Goal: Check status: Check status

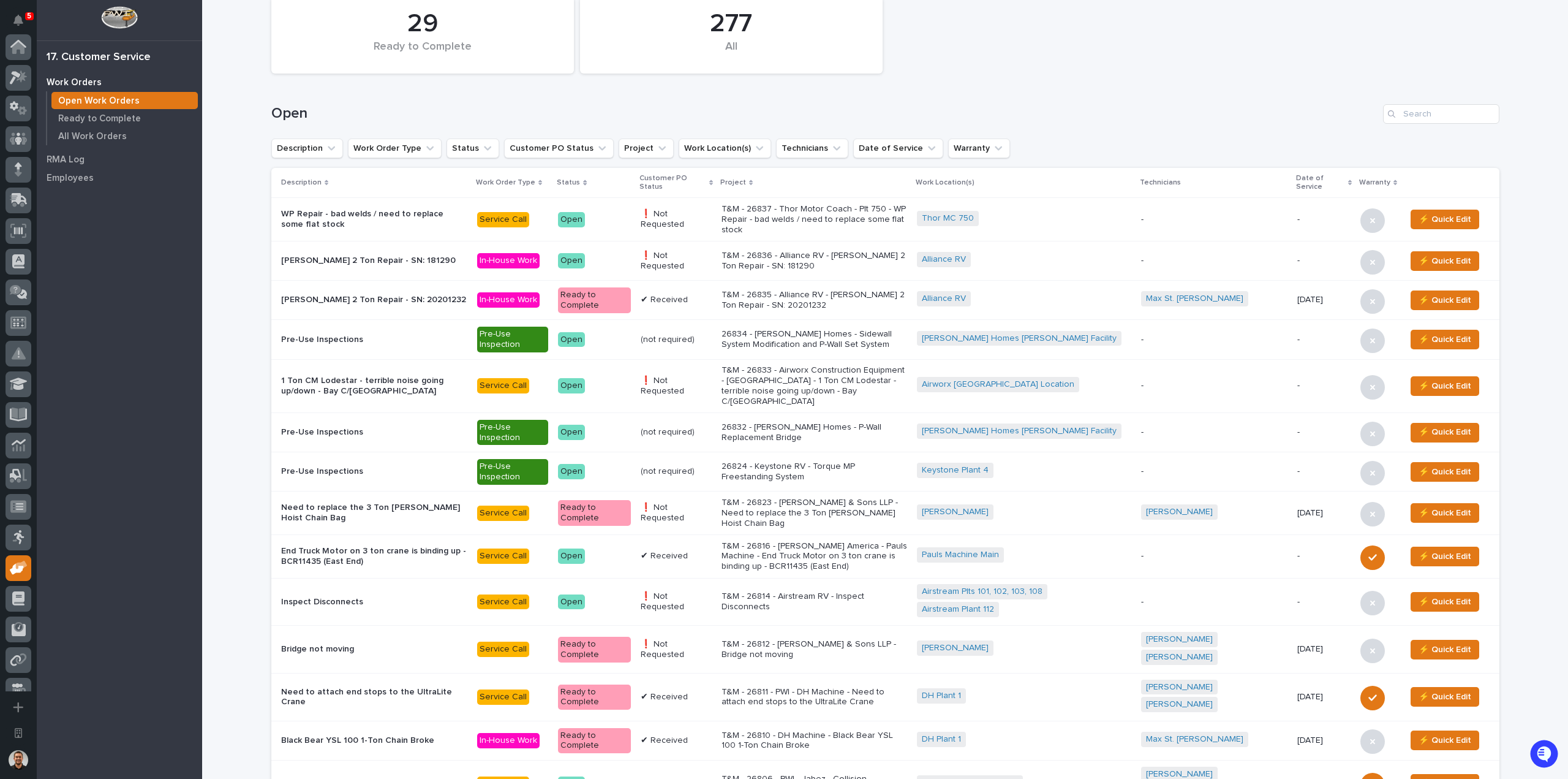
scroll to position [121, 0]
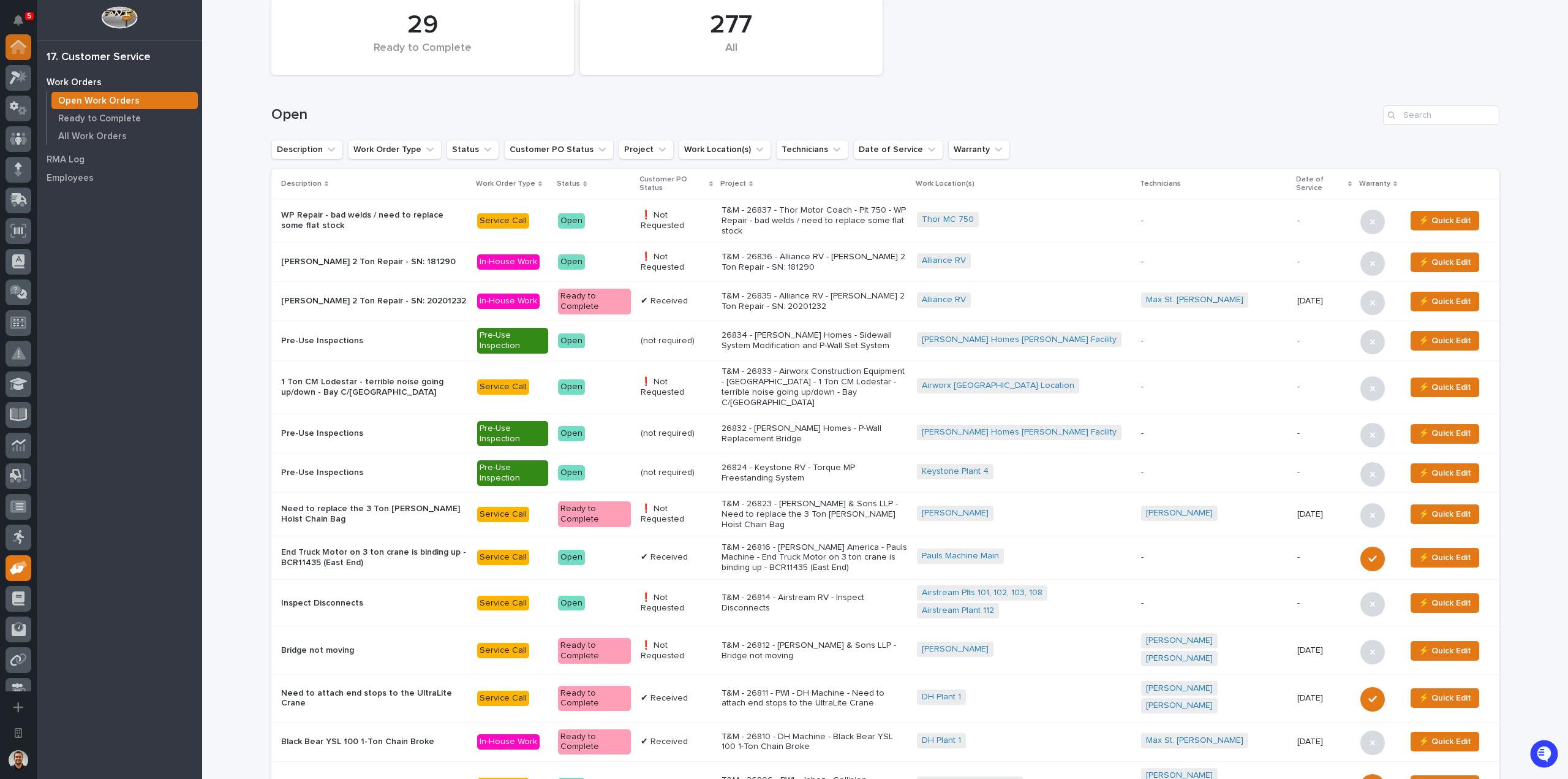
click at [12, 47] on icon at bounding box center [17, 43] width 16 height 8
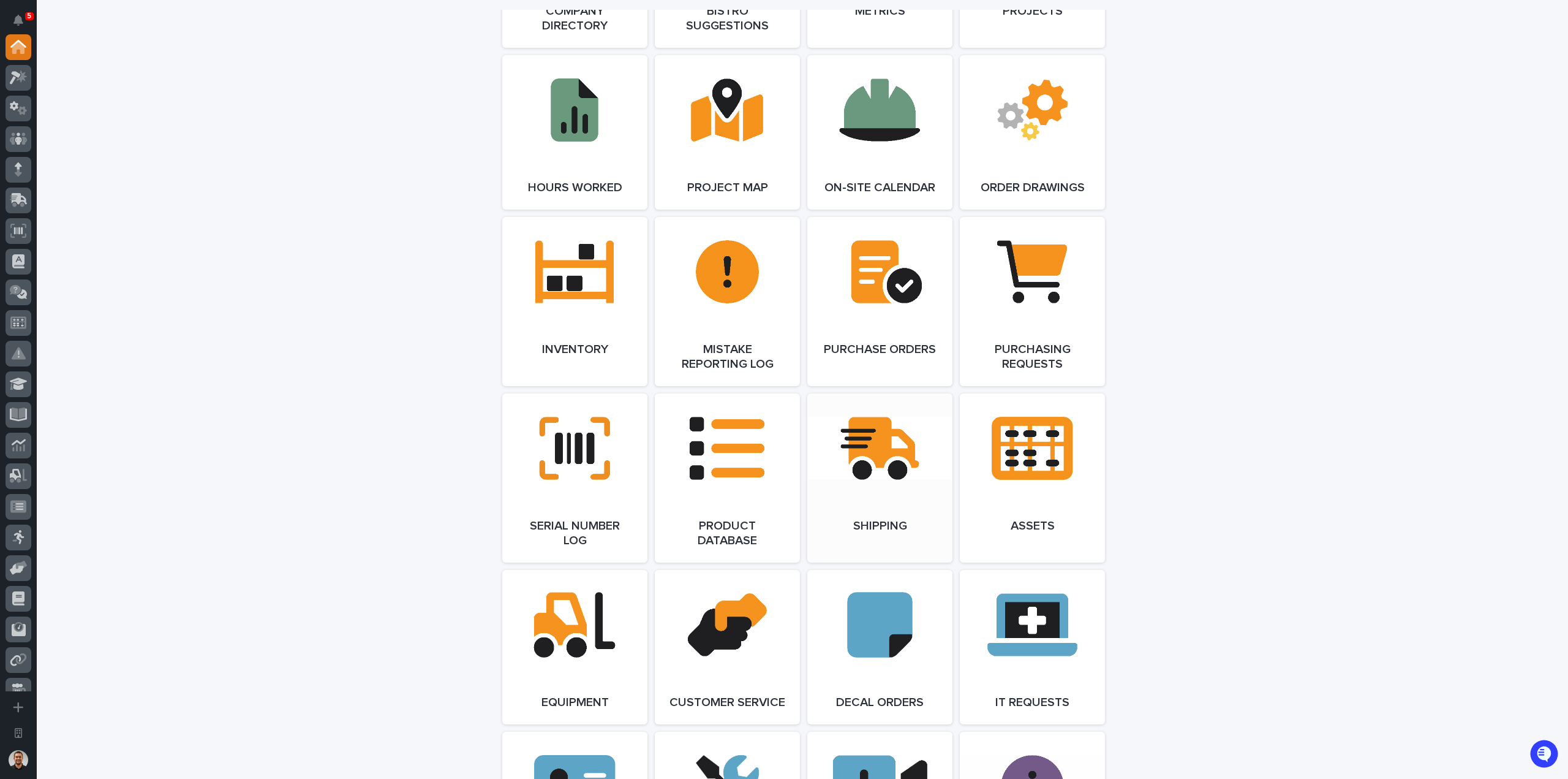
scroll to position [1471, 0]
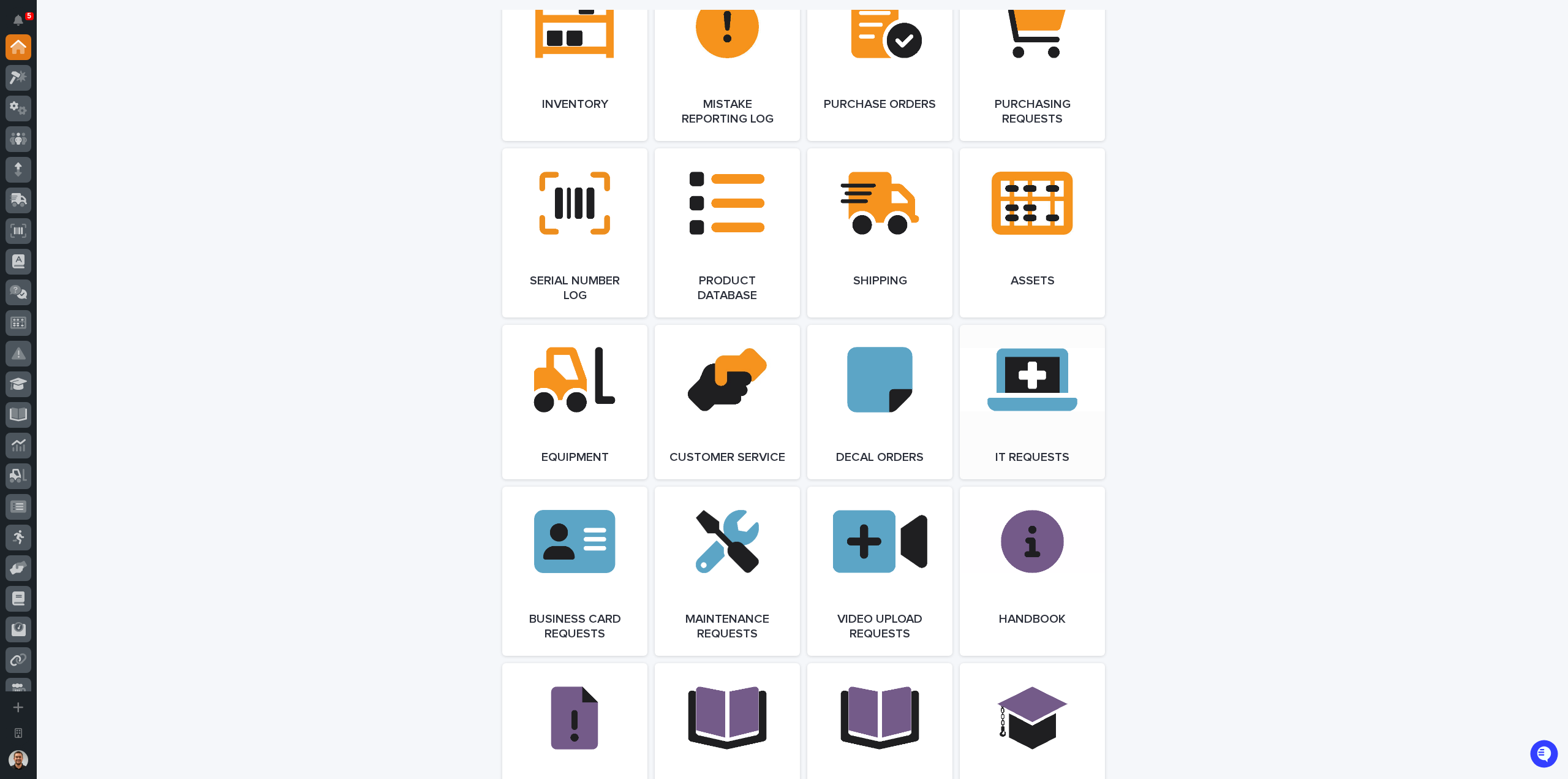
click at [1043, 425] on link "Open Link" at bounding box center [1033, 402] width 145 height 155
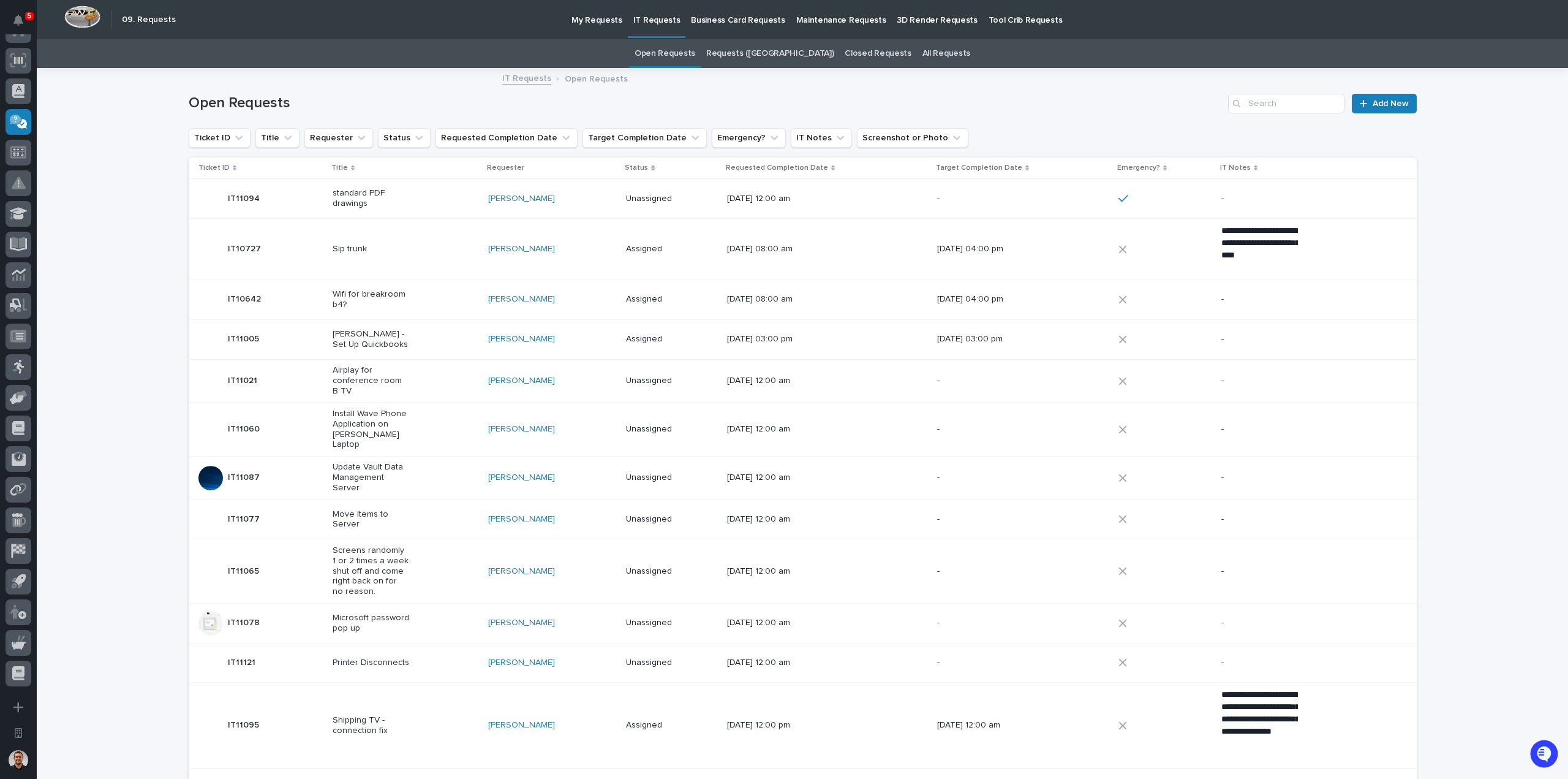
click at [853, 54] on link "Closed Requests" at bounding box center [877, 53] width 66 height 29
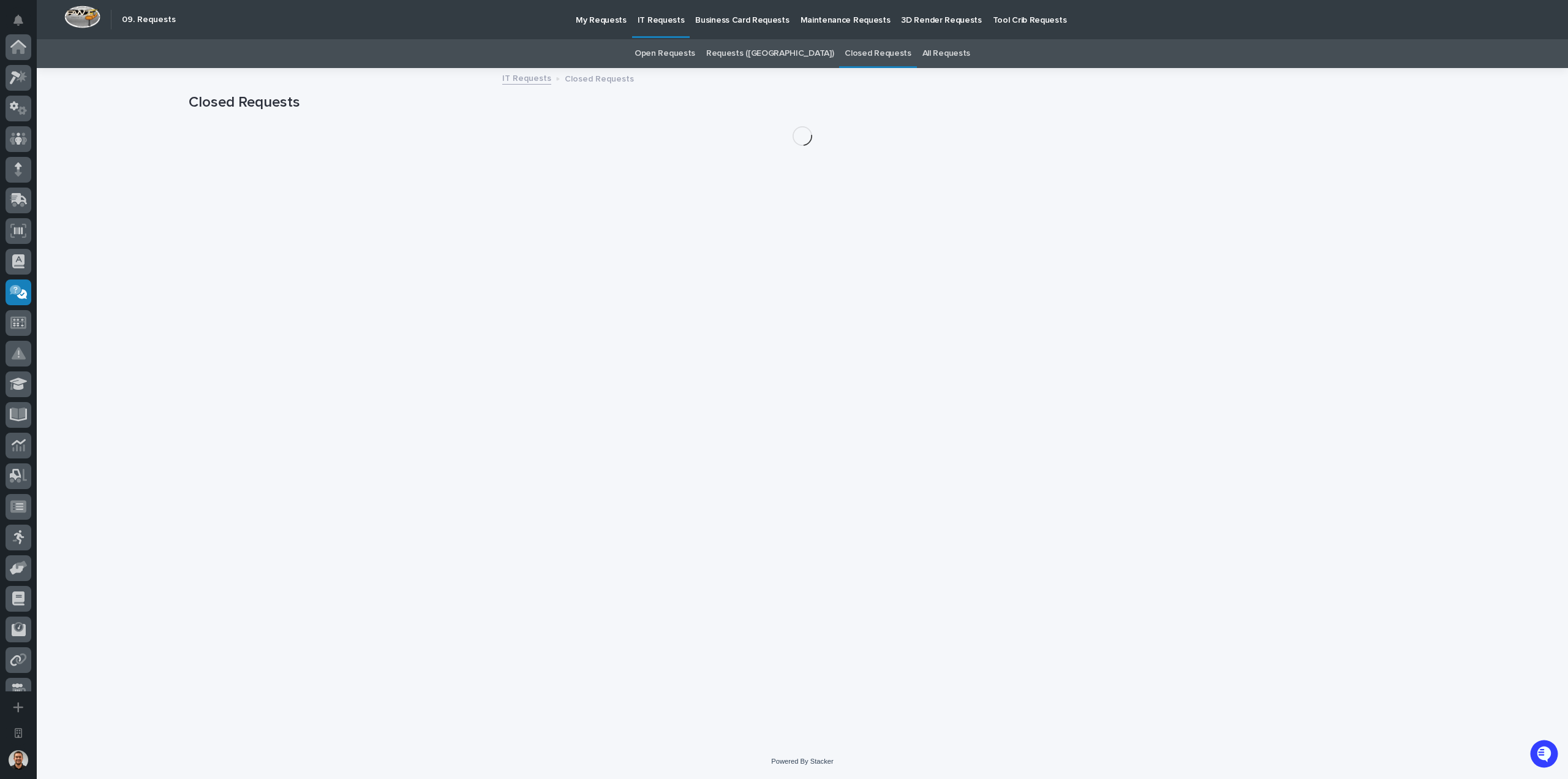
scroll to position [170, 0]
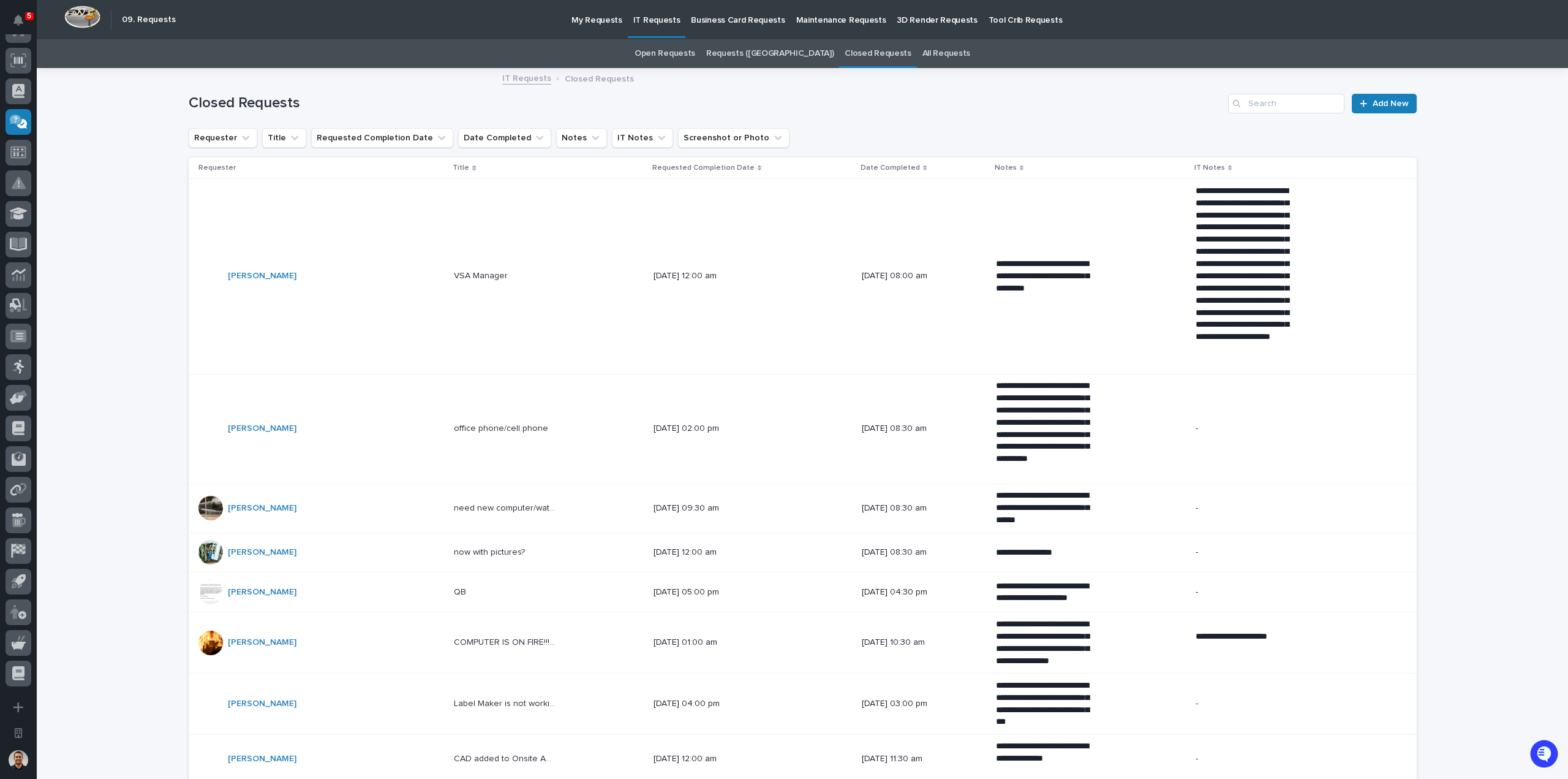
click at [899, 270] on p "08/21/2025 08:00 am" at bounding box center [912, 275] width 102 height 10
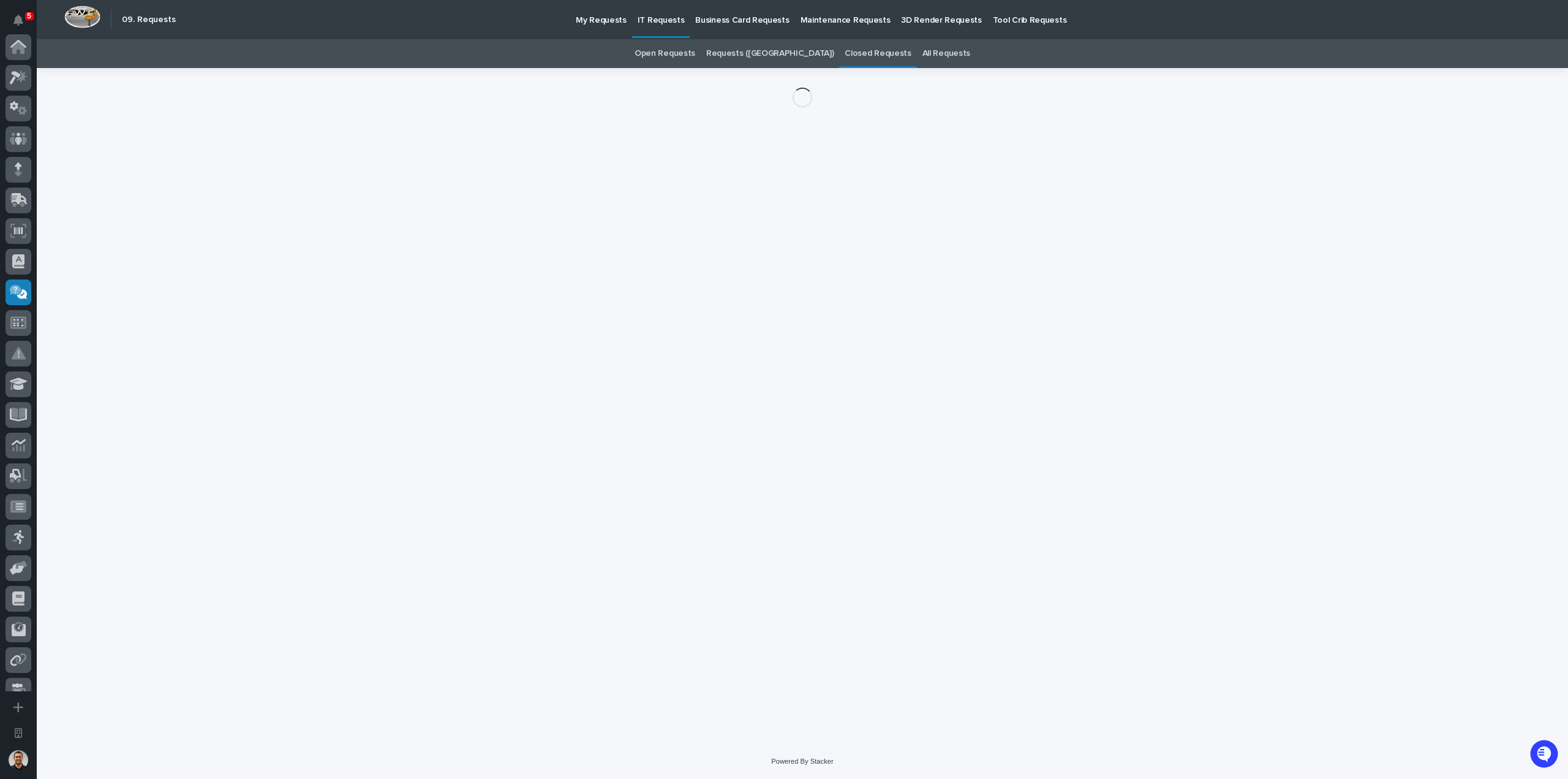
scroll to position [170, 0]
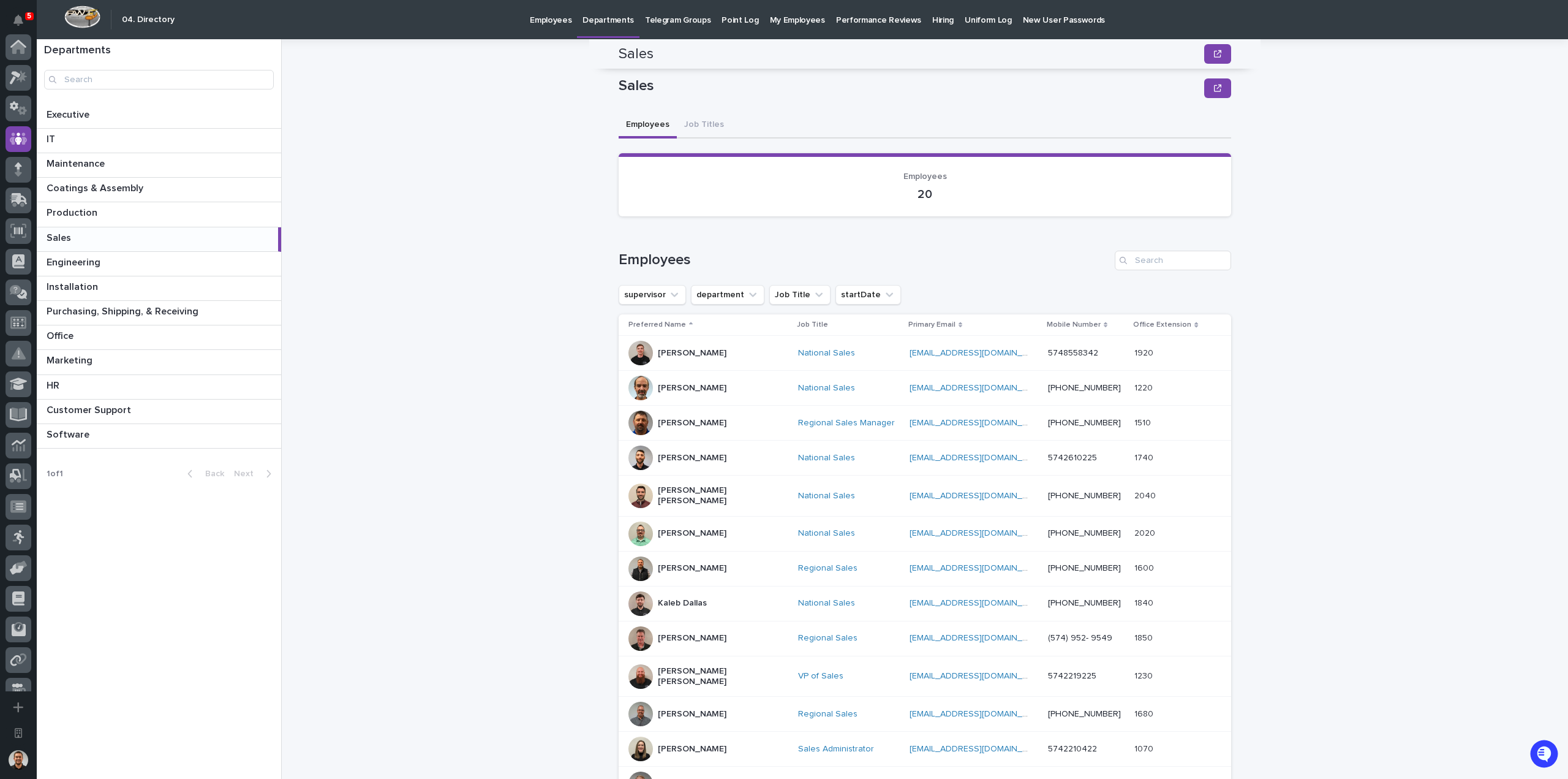
scroll to position [169, 0]
